Goal: Obtain resource: Download file/media

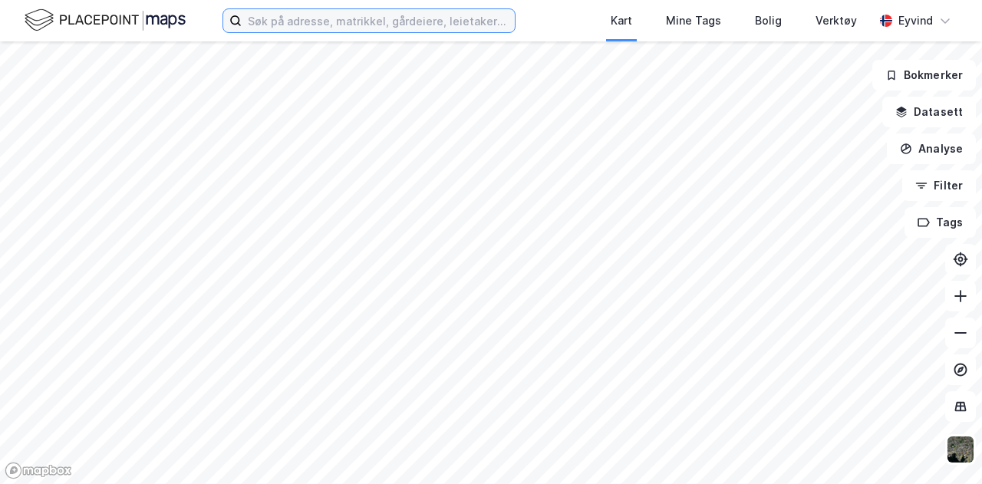
click at [325, 31] on input at bounding box center [378, 20] width 273 height 23
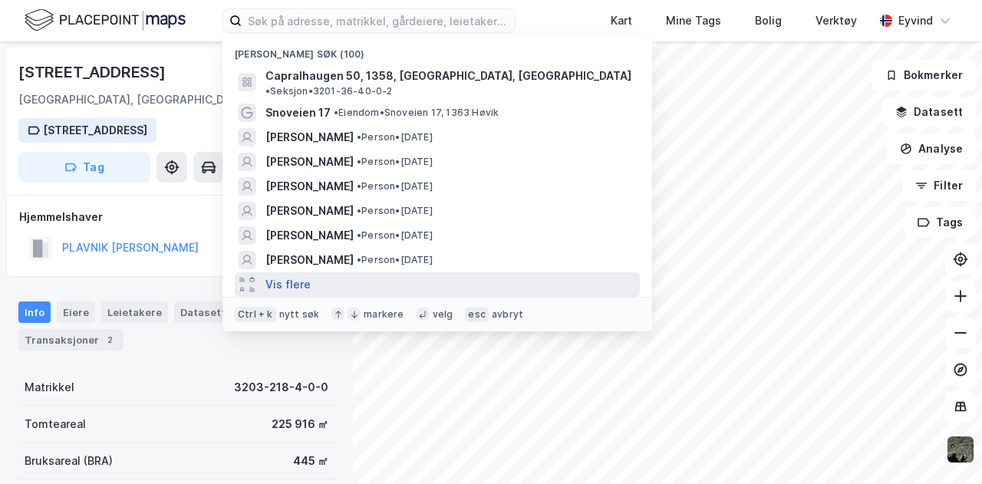
click at [280, 275] on button "Vis flere" at bounding box center [287, 284] width 45 height 18
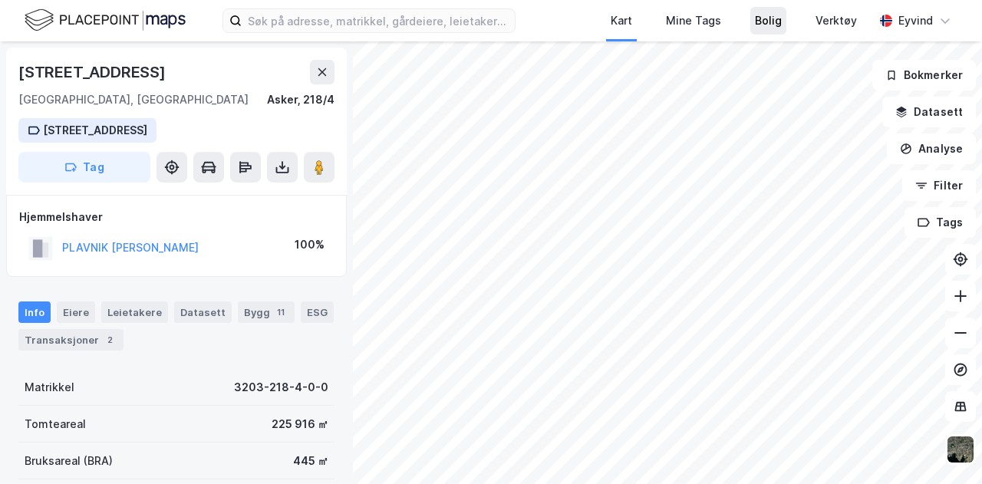
click at [775, 34] on div "Kart Mine Tags Bolig Verktøy Eyvind [STREET_ADDRESS], [GEOGRAPHIC_DATA], 218/4 …" at bounding box center [491, 242] width 982 height 484
click at [706, 10] on div "Kart Mine Tags Bolig Verktøy Eyvind [STREET_ADDRESS], [GEOGRAPHIC_DATA], 218/4 …" at bounding box center [491, 242] width 982 height 484
click at [961, 326] on icon at bounding box center [959, 332] width 15 height 15
click at [956, 336] on icon at bounding box center [959, 332] width 15 height 15
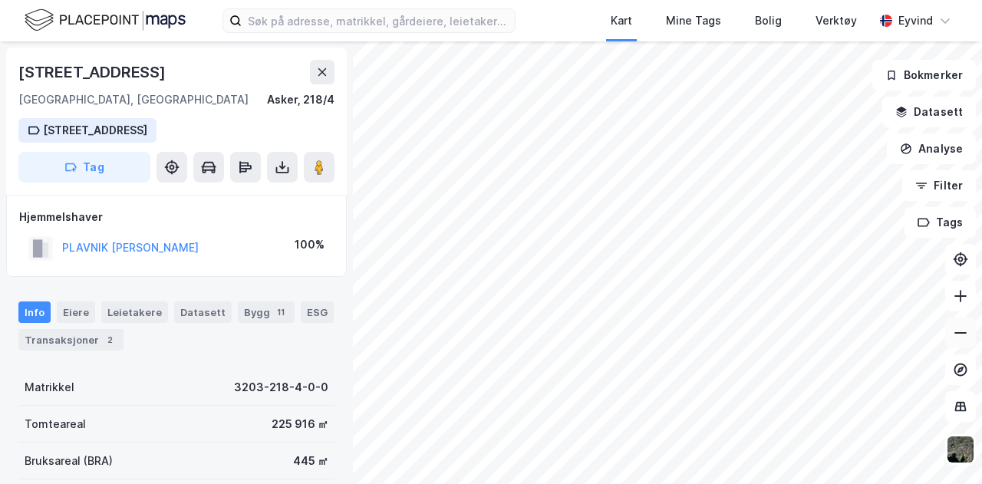
click at [956, 336] on icon at bounding box center [959, 332] width 15 height 15
click at [641, 477] on html "Kart Mine Tags Bolig Verktøy Eyvind [STREET_ADDRESS], [GEOGRAPHIC_DATA], 218/4 …" at bounding box center [491, 242] width 982 height 484
click at [526, 477] on html "Kart Mine Tags Bolig Verktøy Eyvind [STREET_ADDRESS], [GEOGRAPHIC_DATA], 218/4 …" at bounding box center [491, 242] width 982 height 484
click at [956, 297] on icon at bounding box center [959, 295] width 15 height 15
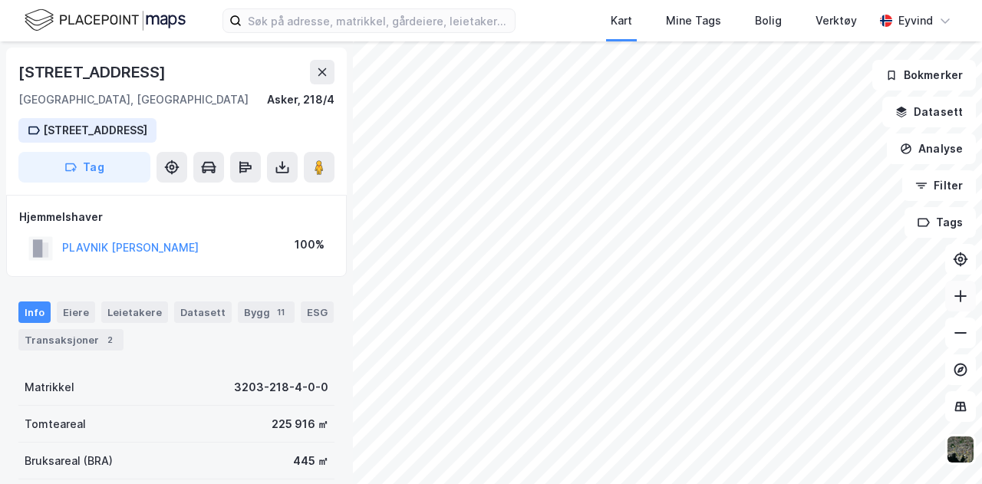
click at [956, 297] on icon at bounding box center [959, 295] width 15 height 15
click at [957, 294] on icon at bounding box center [959, 295] width 15 height 15
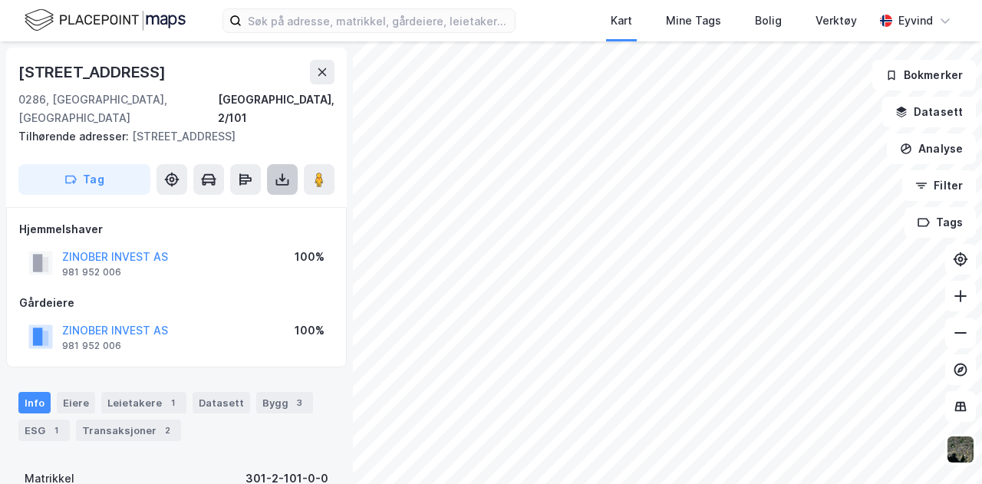
click at [285, 171] on button at bounding box center [282, 179] width 31 height 31
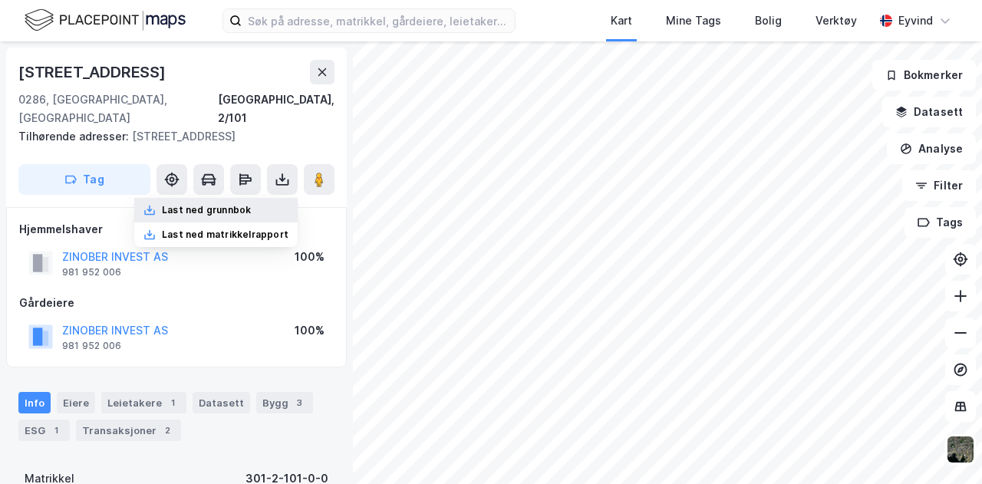
click at [244, 204] on div "Last ned grunnbok" at bounding box center [206, 210] width 89 height 12
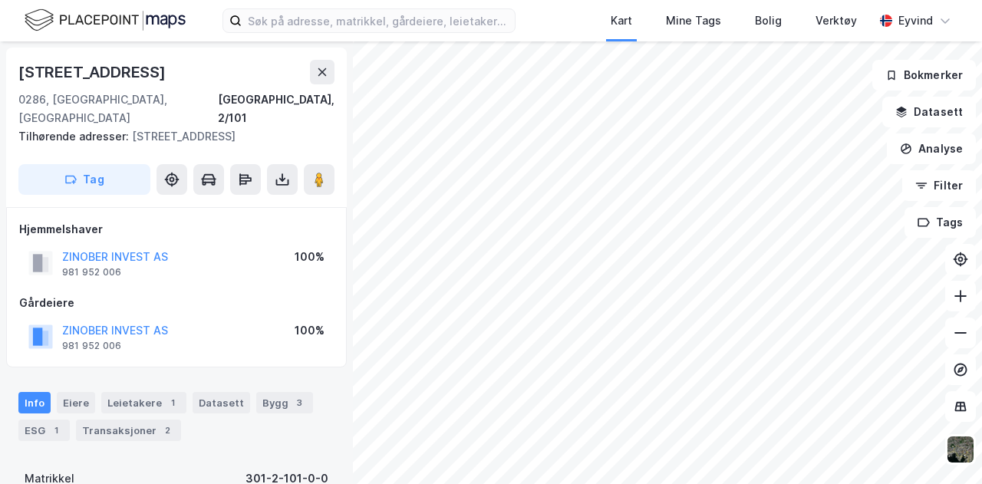
drag, startPoint x: 171, startPoint y: 69, endPoint x: 0, endPoint y: 80, distance: 171.3
click at [0, 80] on div "[STREET_ADDRESS], 2/101 Tilhørende adresser: [STREET_ADDRESS] Tag Hjemmelshaver…" at bounding box center [176, 262] width 353 height 442
copy div "[STREET_ADDRESS]"
